Goal: Navigation & Orientation: Find specific page/section

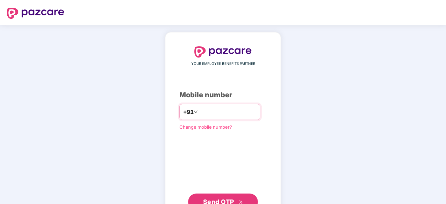
click at [211, 113] on input "number" at bounding box center [227, 111] width 57 height 11
type input "**********"
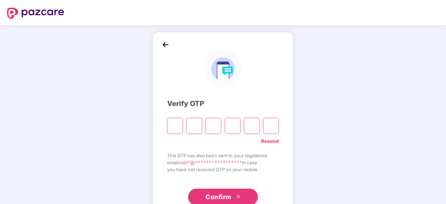
scroll to position [23, 0]
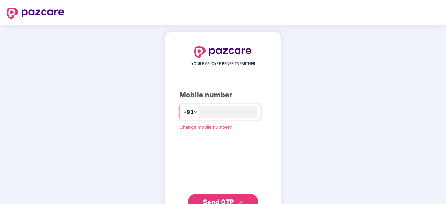
scroll to position [23, 0]
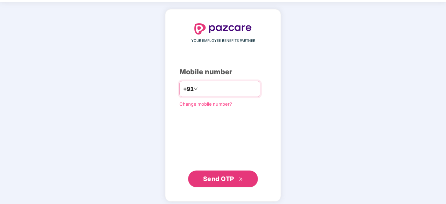
click at [218, 87] on input "number" at bounding box center [227, 88] width 57 height 11
type input "**********"
click at [226, 176] on span "Send OTP" at bounding box center [218, 178] width 31 height 7
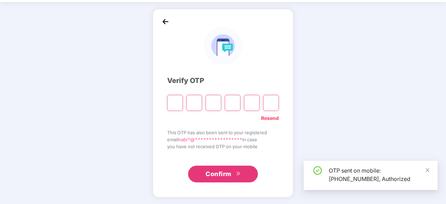
click at [381, 178] on div "OTP sent on mobile: [PHONE_NUMBER], Authorized" at bounding box center [379, 174] width 101 height 17
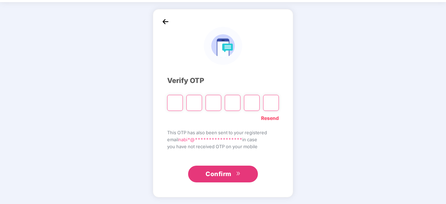
click at [271, 118] on link "Resend" at bounding box center [270, 118] width 18 height 8
click at [176, 104] on input "Please enter verification code. Digit 1" at bounding box center [175, 103] width 16 height 16
type input "*"
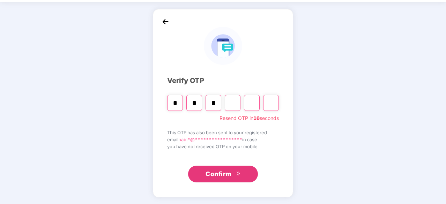
type input "*"
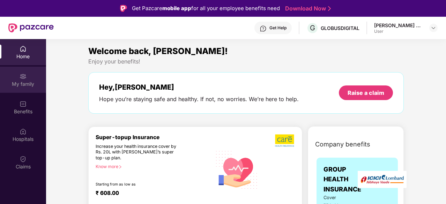
click at [22, 79] on img at bounding box center [23, 76] width 7 height 7
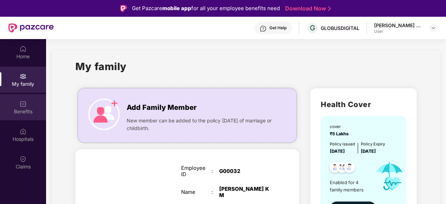
click at [13, 109] on div "Benefits" at bounding box center [23, 111] width 46 height 7
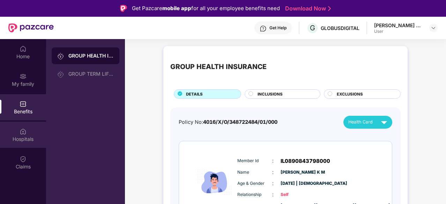
click at [26, 142] on div "Hospitals" at bounding box center [23, 139] width 46 height 7
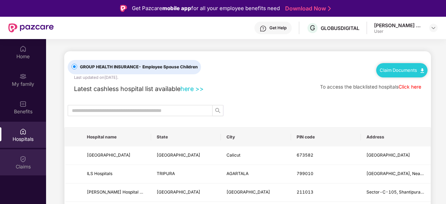
click at [25, 162] on img at bounding box center [23, 159] width 7 height 7
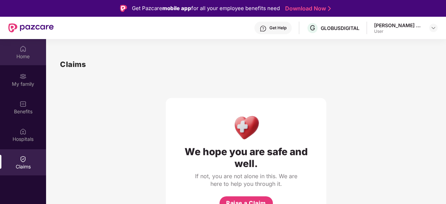
click at [18, 51] on div "Home" at bounding box center [23, 52] width 46 height 26
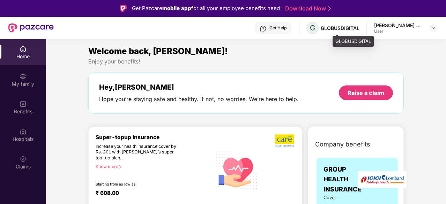
click at [315, 30] on span "G" at bounding box center [312, 28] width 5 height 8
click at [431, 30] on img at bounding box center [434, 28] width 6 height 6
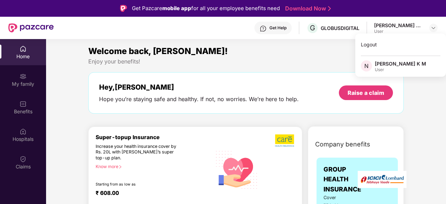
click at [386, 65] on div "[PERSON_NAME] K M" at bounding box center [400, 63] width 51 height 7
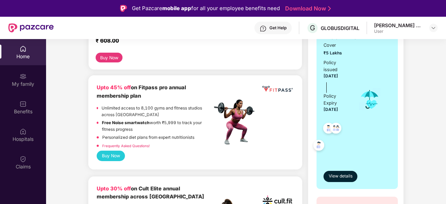
scroll to position [153, 0]
